Goal: Transaction & Acquisition: Purchase product/service

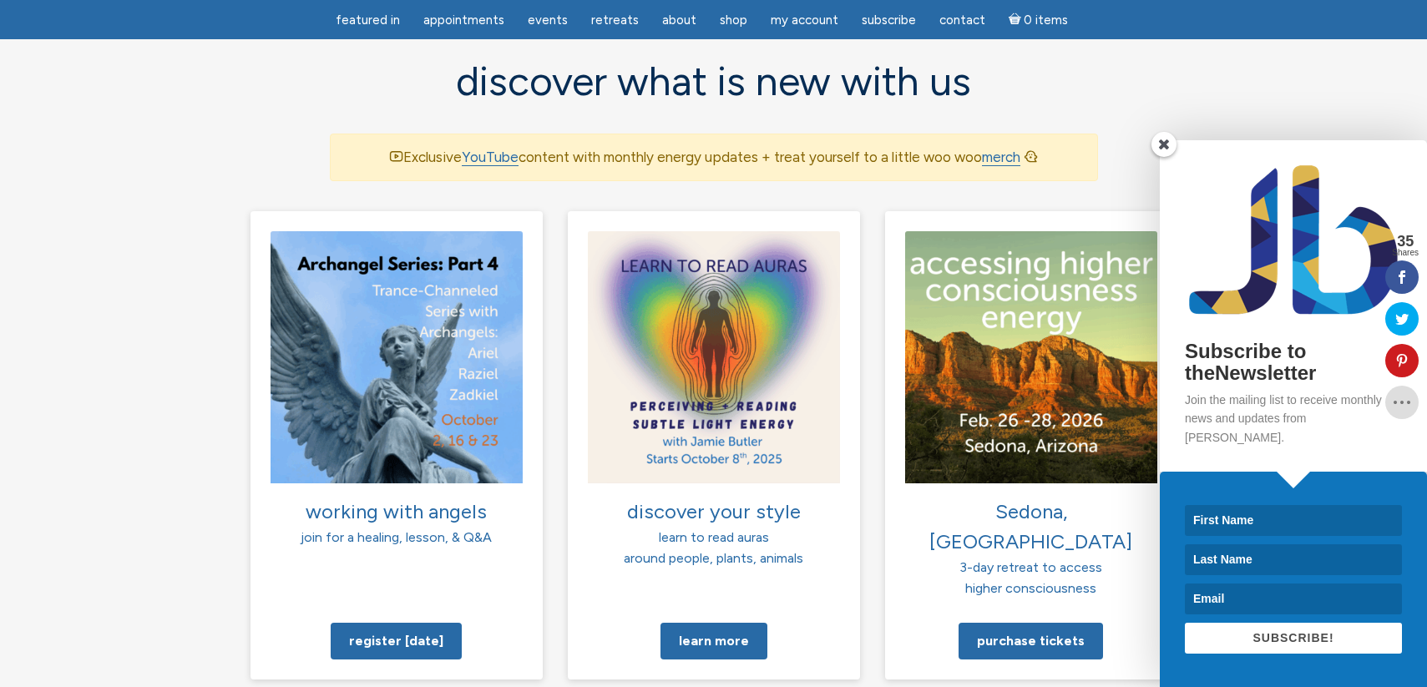
scroll to position [1098, 0]
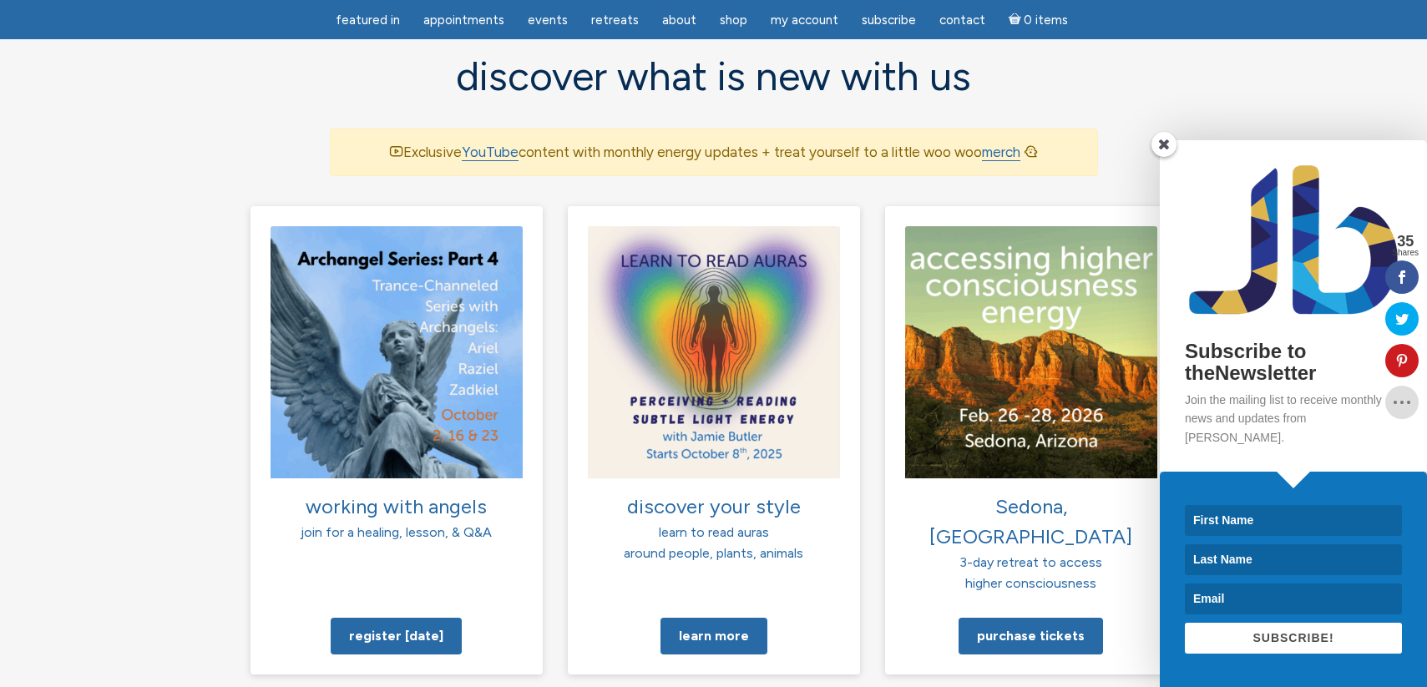
click at [1164, 157] on span at bounding box center [1164, 144] width 25 height 25
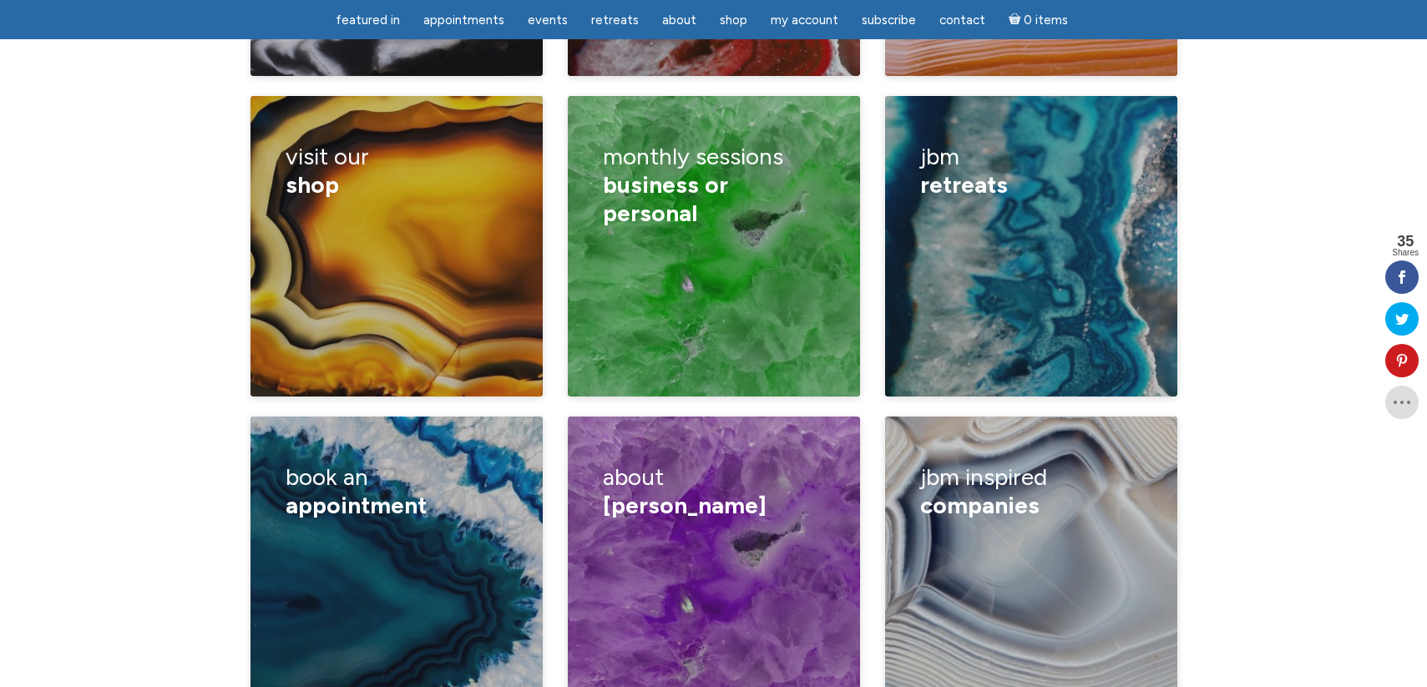
scroll to position [2678, 0]
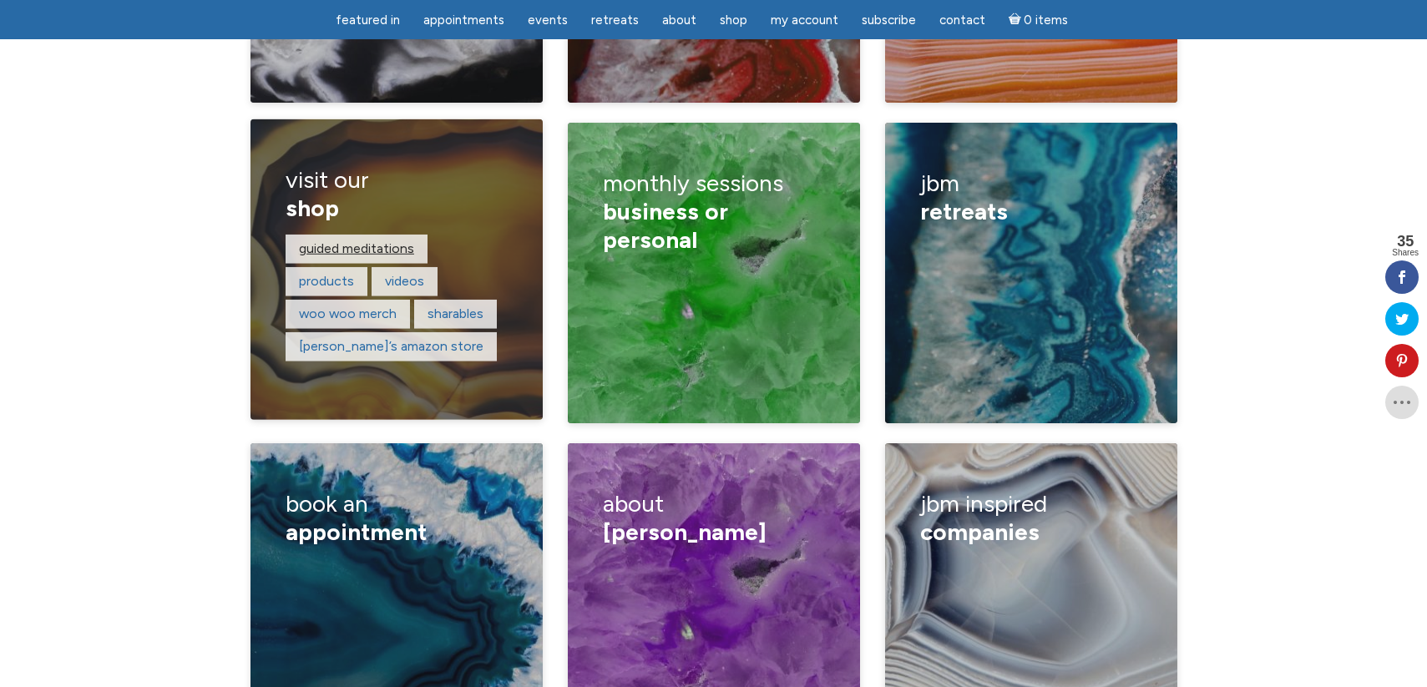
click at [345, 241] on link "guided meditations" at bounding box center [356, 249] width 115 height 16
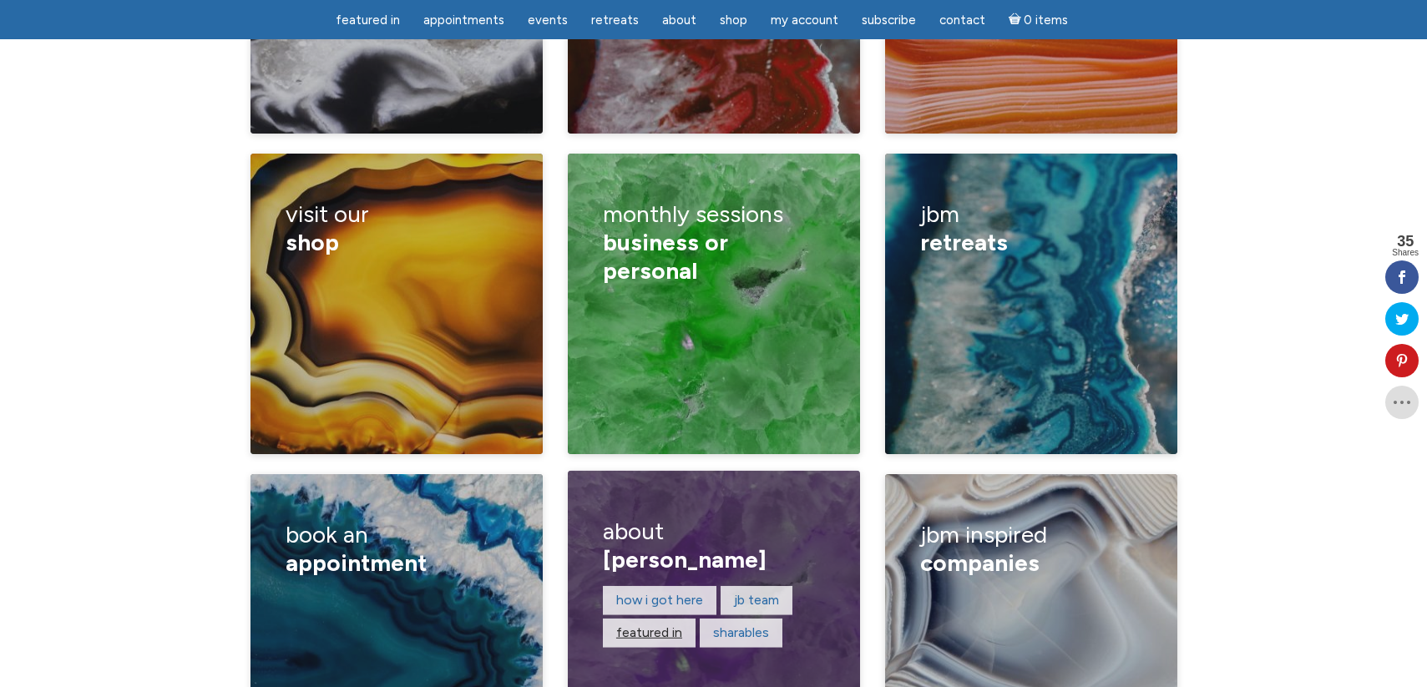
scroll to position [2632, 0]
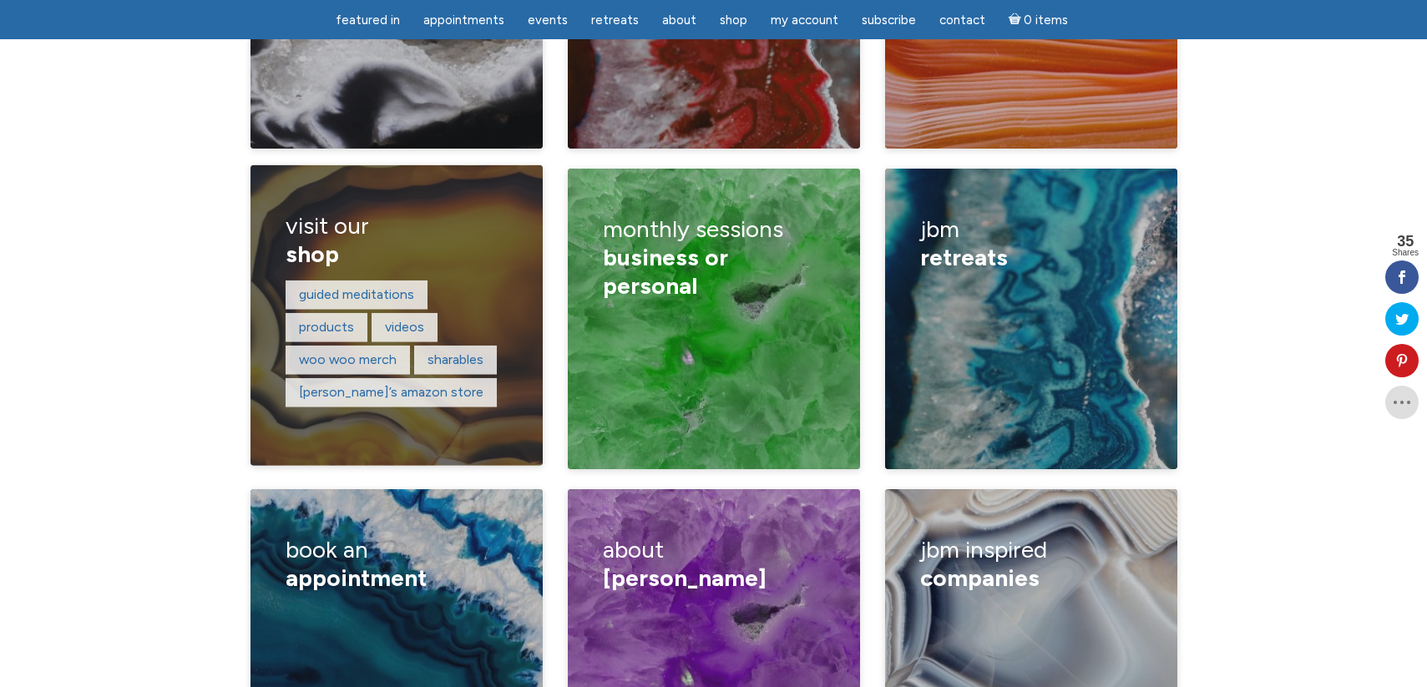
click at [413, 200] on h3 "visit our shop" at bounding box center [396, 239] width 221 height 79
click at [397, 384] on link "Jamie’s amazon store" at bounding box center [391, 392] width 185 height 16
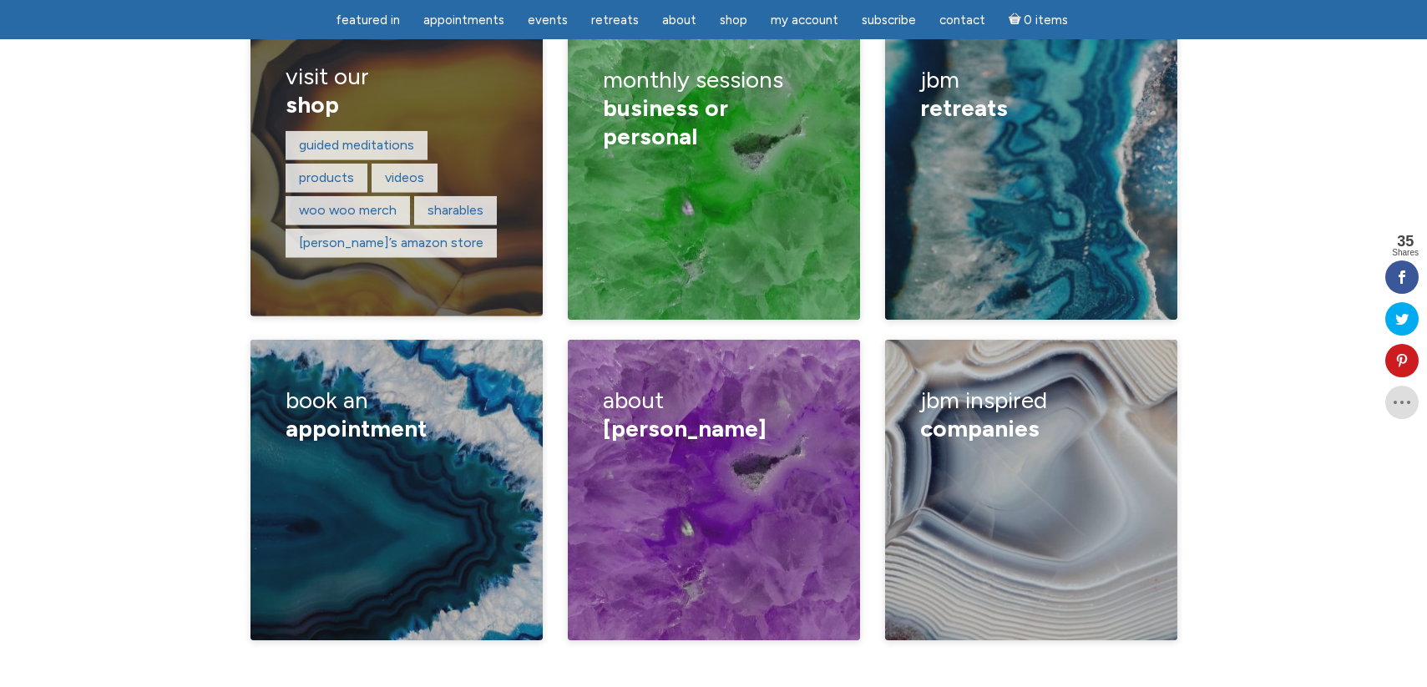
scroll to position [2782, 0]
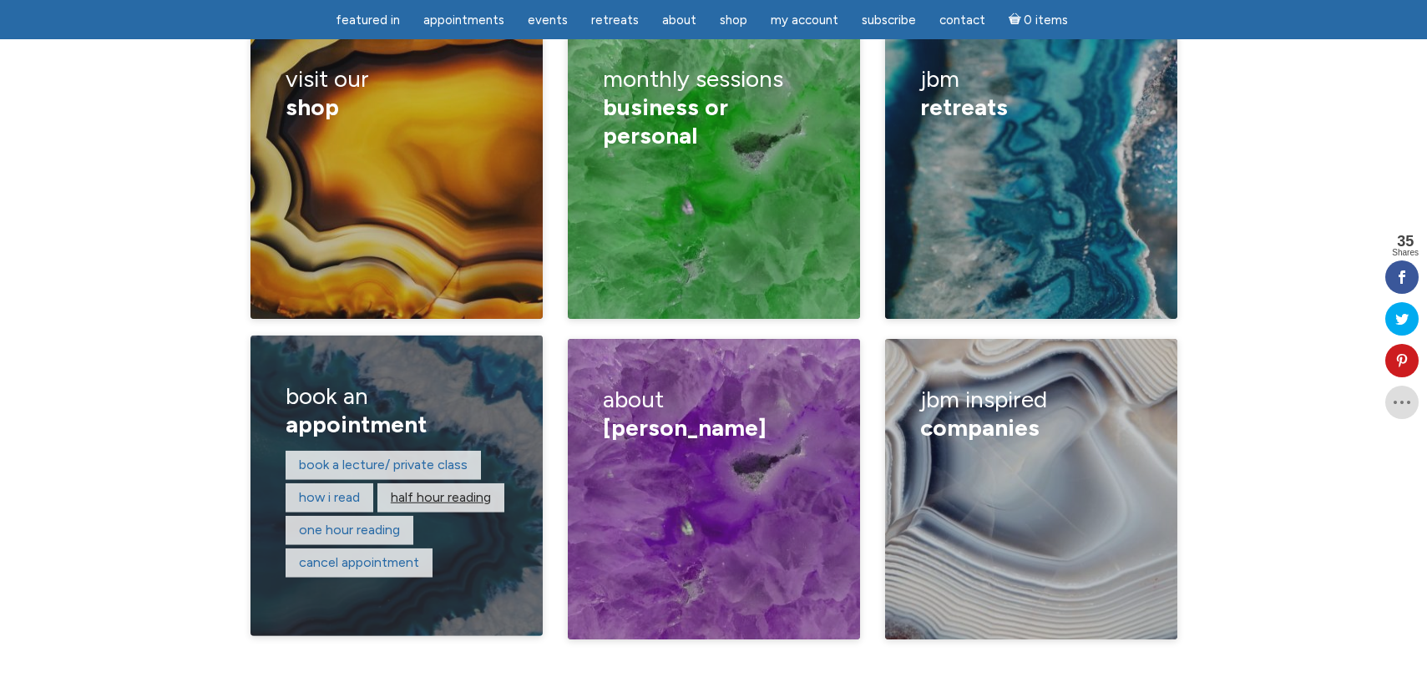
click at [434, 489] on link "Half hour reading" at bounding box center [441, 497] width 100 height 16
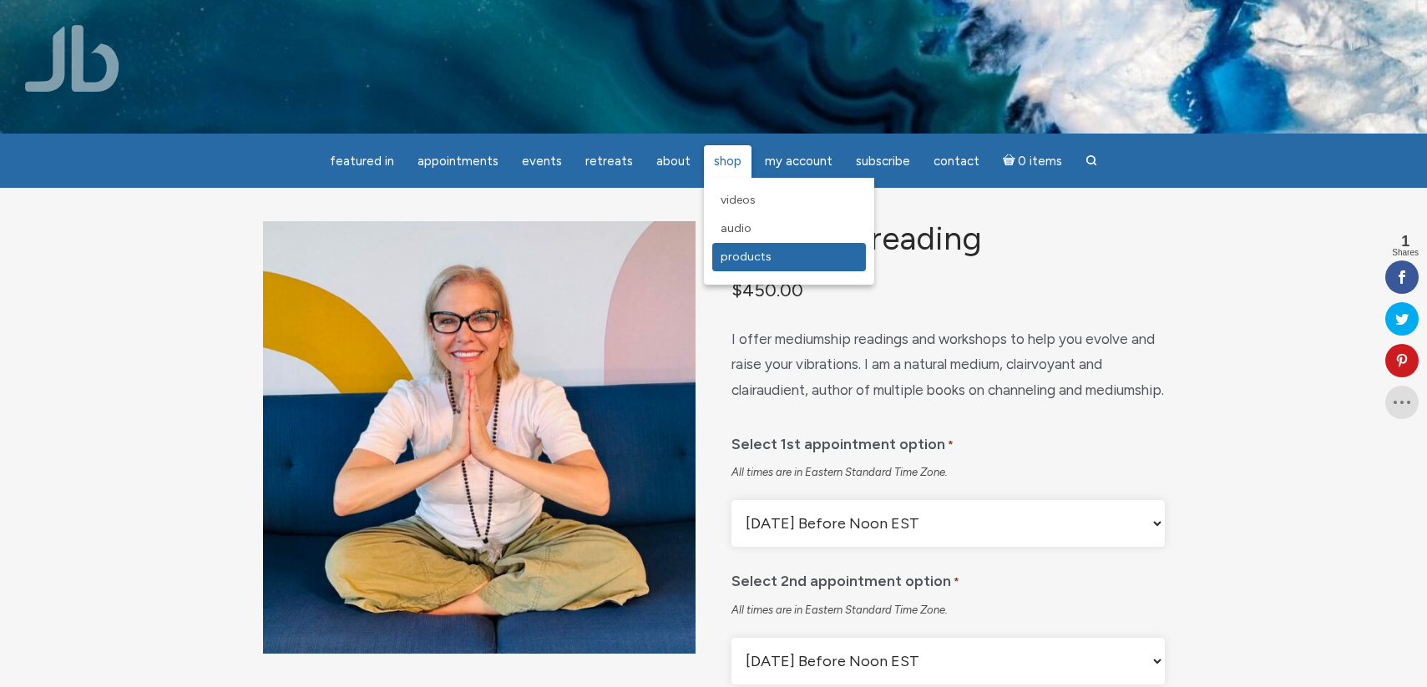
click at [739, 263] on span "Products" at bounding box center [746, 257] width 51 height 14
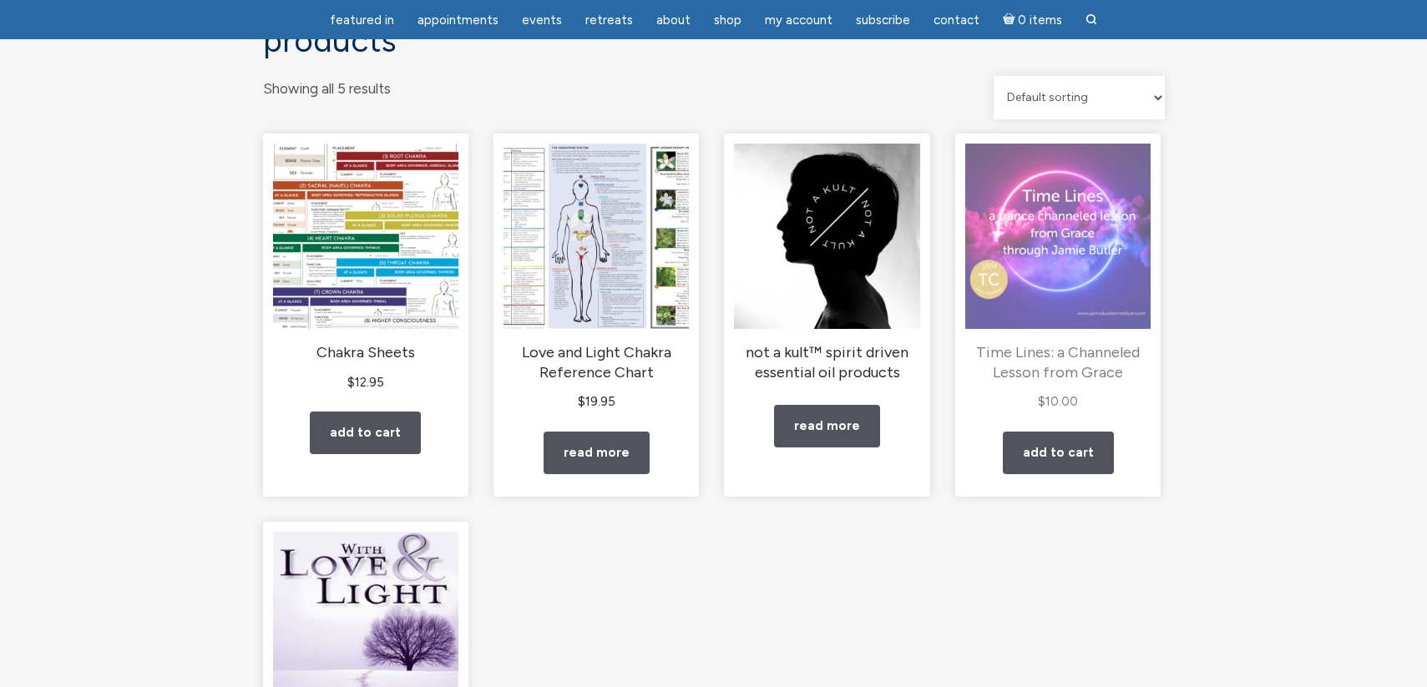
scroll to position [127, 0]
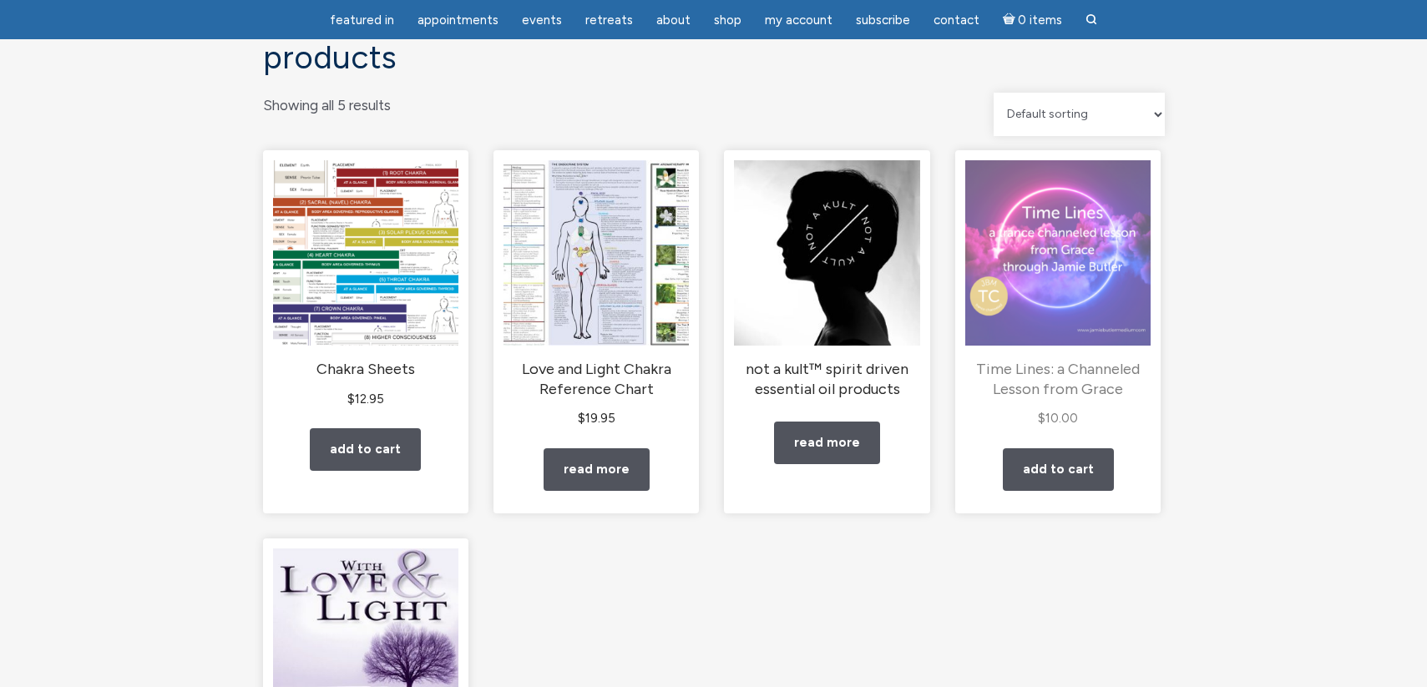
click at [1074, 270] on img "main" at bounding box center [1057, 252] width 185 height 185
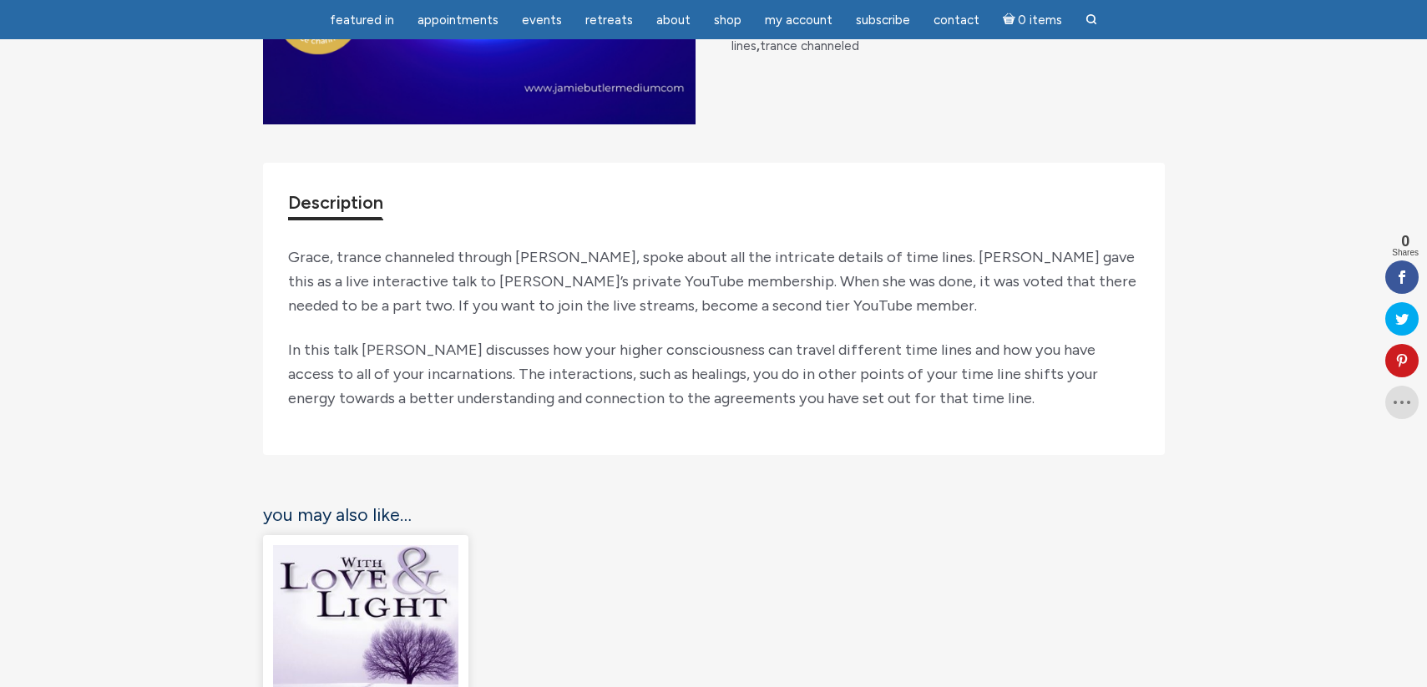
scroll to position [465, 0]
